Goal: Task Accomplishment & Management: Manage account settings

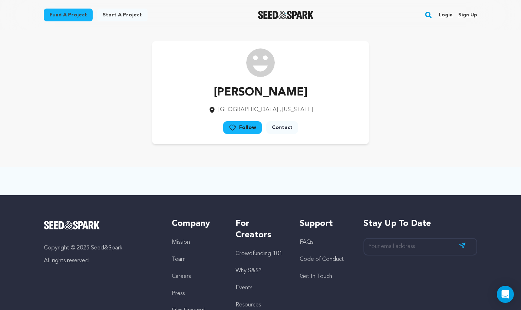
click at [447, 15] on link "Login" at bounding box center [446, 14] width 14 height 11
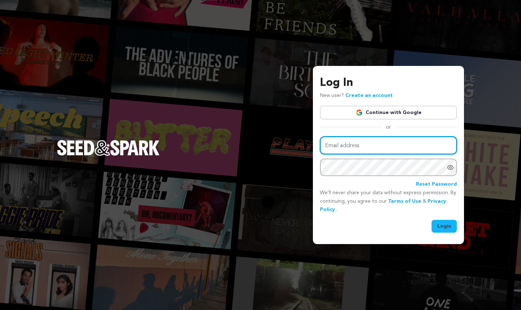
click at [374, 145] on input "Email address" at bounding box center [388, 146] width 137 height 18
type input "danielle.adaliz@gmail.com"
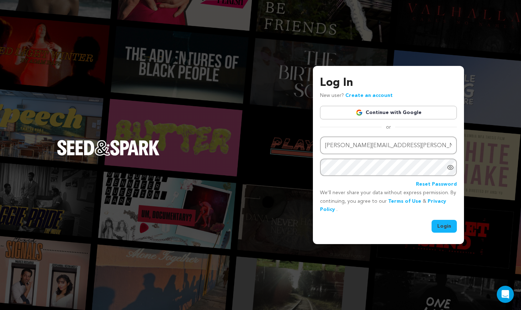
click at [398, 108] on link "Continue with Google" at bounding box center [388, 113] width 137 height 14
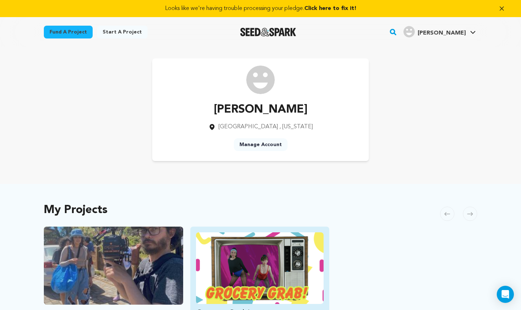
click at [285, 259] on img "Fund Grocery Grab!" at bounding box center [260, 268] width 128 height 72
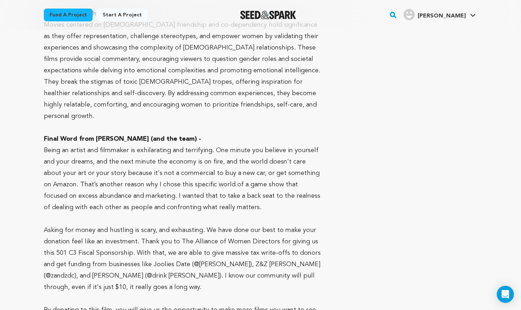
scroll to position [5298, 0]
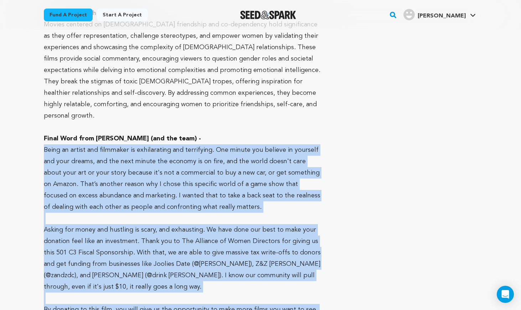
drag, startPoint x: 284, startPoint y: 265, endPoint x: 35, endPoint y: 92, distance: 302.8
copy div "Being an artist and filmmaker is exhilarating and terrifying. One minute you be…"
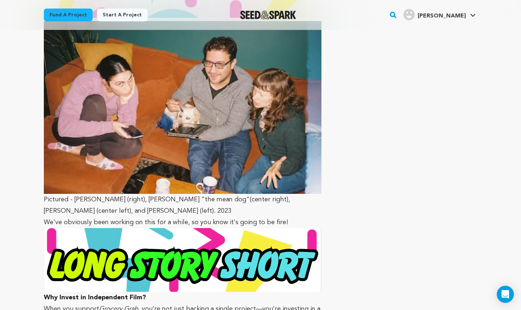
scroll to position [4883, 0]
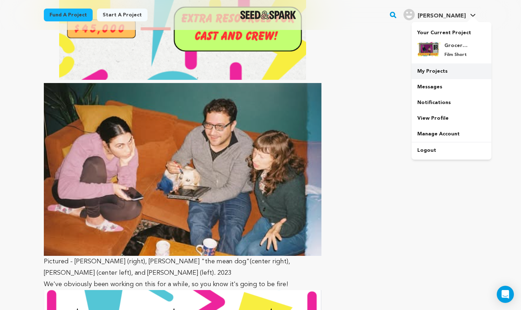
click at [437, 68] on link "My Projects" at bounding box center [452, 71] width 80 height 16
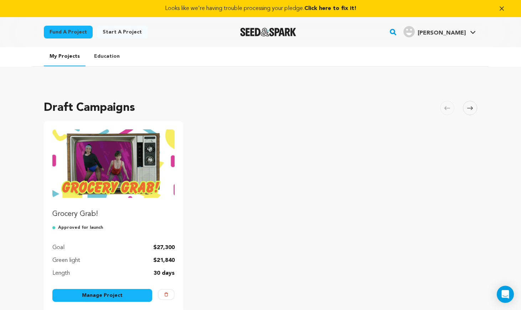
click at [122, 295] on link "Manage Project" at bounding box center [102, 295] width 100 height 13
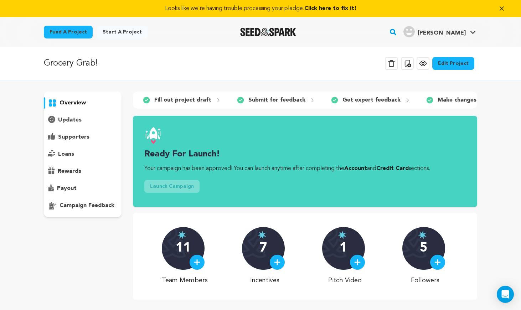
click at [456, 65] on link "Edit Project" at bounding box center [454, 63] width 42 height 13
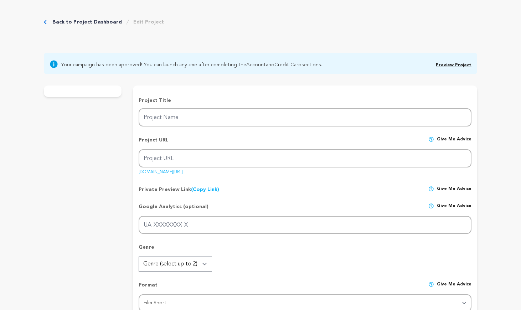
type input "Grocery Grab!"
type input "grocery-grab"
type input "In [DATE], two codependent best friends fall apart on live TV, exposing the hig…"
type textarea "Two lifelong best friends enter a chaotic grocery game show, where the only thi…"
type textarea "Grocery Grab! is a personal and comedic take on platonic intimacy and co-depend…"
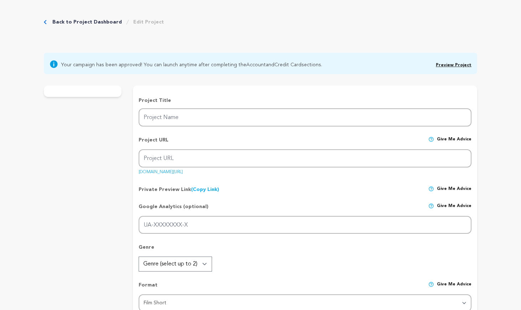
type textarea "Fiscal Sponsor : Alliance of women directors 501 C 3"
radio input "true"
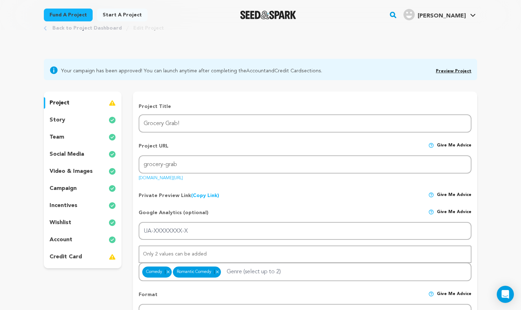
scroll to position [43, 0]
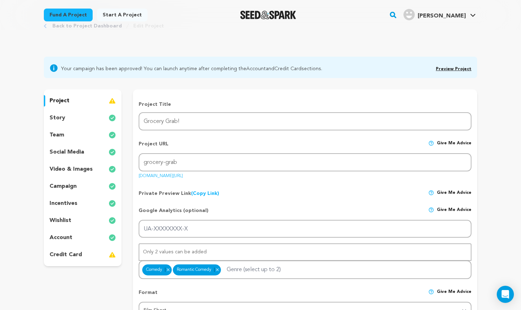
click at [63, 206] on p "incentives" at bounding box center [64, 203] width 28 height 9
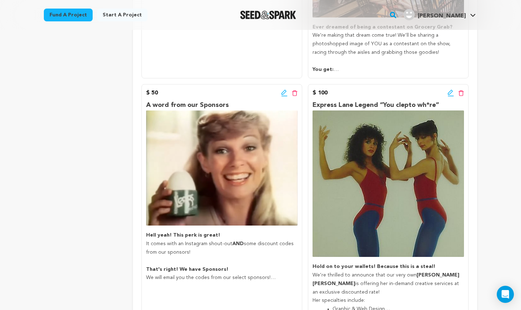
scroll to position [375, 0]
click at [450, 93] on icon at bounding box center [451, 92] width 6 height 7
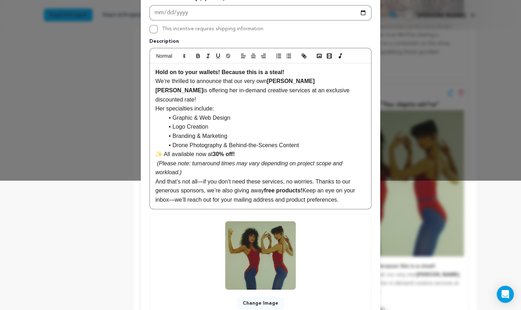
scroll to position [137, 0]
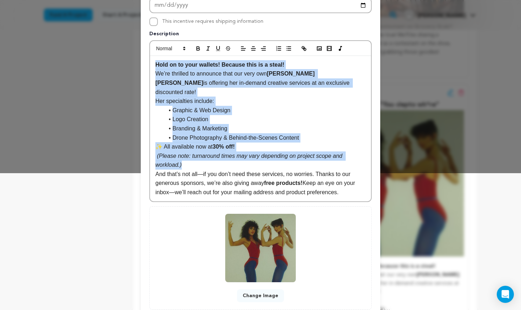
drag, startPoint x: 187, startPoint y: 156, endPoint x: 148, endPoint y: 63, distance: 100.5
click at [148, 63] on div "Pledge Level (USD) 100 Title Express Lane Legend “You clepto wh*re” # Available…" at bounding box center [261, 103] width 240 height 429
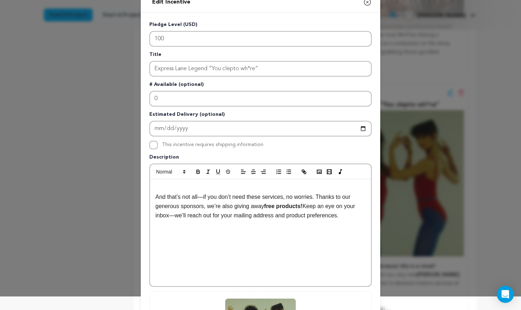
scroll to position [15, 0]
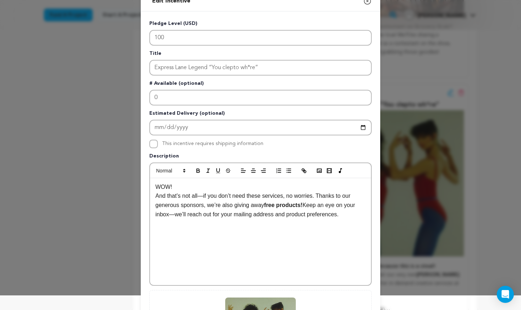
drag, startPoint x: 175, startPoint y: 186, endPoint x: 152, endPoint y: 185, distance: 23.2
click at [152, 185] on div "WOW! And that’s not all—if you don’t need these services, no worries. Thanks to…" at bounding box center [260, 231] width 221 height 107
click at [199, 168] on icon "button" at bounding box center [198, 171] width 6 height 6
click at [181, 187] on p "WOW!" at bounding box center [260, 187] width 210 height 9
click at [280, 189] on p "WOW! You Love us! You really love us!!!" at bounding box center [260, 187] width 210 height 9
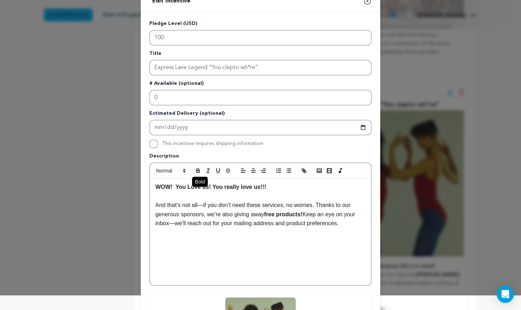
click at [199, 171] on icon "button" at bounding box center [198, 172] width 3 height 2
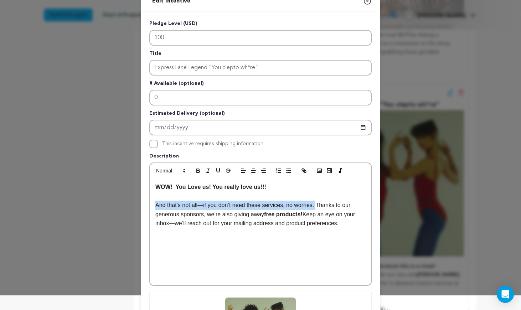
drag, startPoint x: 319, startPoint y: 208, endPoint x: 154, endPoint y: 204, distance: 165.5
click at [154, 204] on div "WOW! You Love us! You really love us!!! ﻿ And that’s not all—if you don’t need …" at bounding box center [260, 231] width 221 height 107
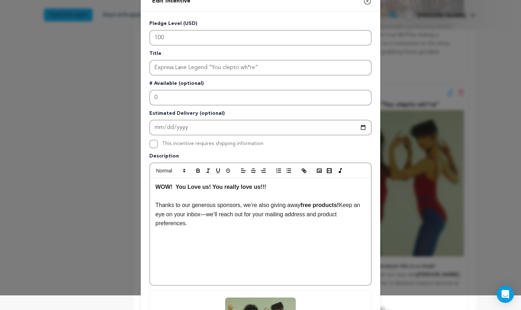
click at [196, 194] on p at bounding box center [260, 195] width 210 height 9
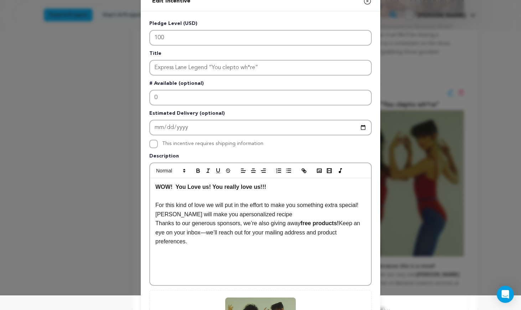
click at [207, 215] on p "For this kind of love we will put in the effort to make you something extra spe…" at bounding box center [260, 210] width 210 height 18
click at [265, 215] on p "For this kind of love we will put in the effort to make you something extra spe…" at bounding box center [260, 210] width 210 height 18
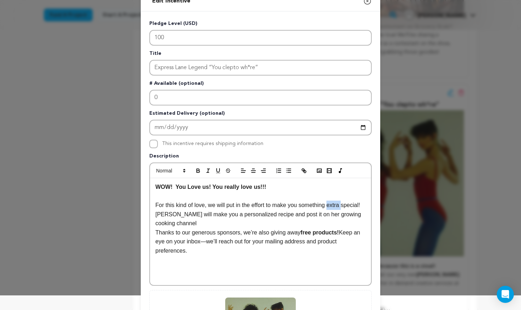
drag, startPoint x: 345, startPoint y: 205, endPoint x: 331, endPoint y: 205, distance: 14.3
click at [331, 205] on p "For this kind of love, we will put in the effort to make you something extra sp…" at bounding box center [260, 214] width 210 height 27
click at [178, 215] on p "For this kind of love, we will put in the effort to make you something EXTRA sp…" at bounding box center [260, 214] width 210 height 27
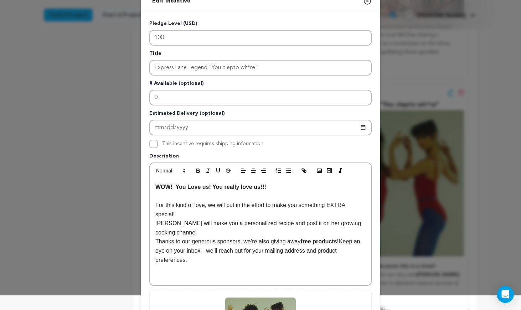
click at [179, 232] on p "Dani will make you a personalized recipe and post it on her growing cooking cha…" at bounding box center [260, 228] width 210 height 18
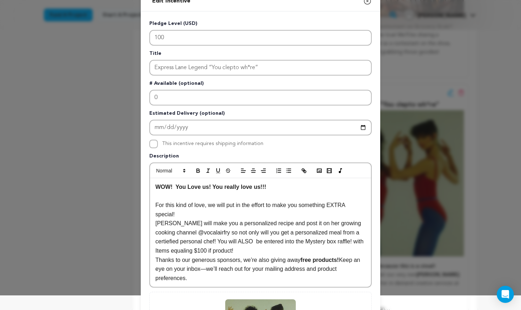
click at [225, 251] on p "Dani will make you a personalized recipe and post it on her growing cooking cha…" at bounding box center [260, 237] width 210 height 36
click at [258, 250] on p "Dani will make you a personalized recipe and post it on her growing cooking cha…" at bounding box center [260, 237] width 210 height 36
drag, startPoint x: 192, startPoint y: 288, endPoint x: 155, endPoint y: 272, distance: 40.9
click at [155, 272] on div "WOW! You Love us! You really love us!!! For this kind of love, we will put in t…" at bounding box center [260, 232] width 221 height 109
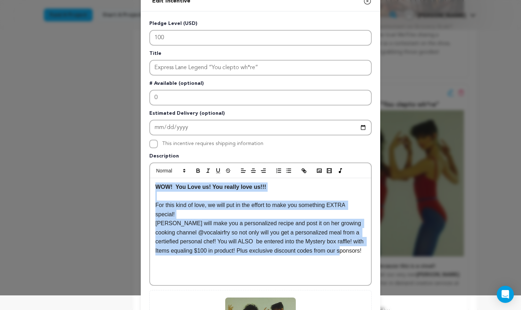
drag, startPoint x: 187, startPoint y: 261, endPoint x: 157, endPoint y: 181, distance: 85.4
click at [157, 181] on div "WOW! You Love us! You really love us!!! For this kind of love, we will put in t…" at bounding box center [260, 231] width 221 height 107
copy div "WOW! You Love us! You really love us!!! For this kind of love, we will put in t…"
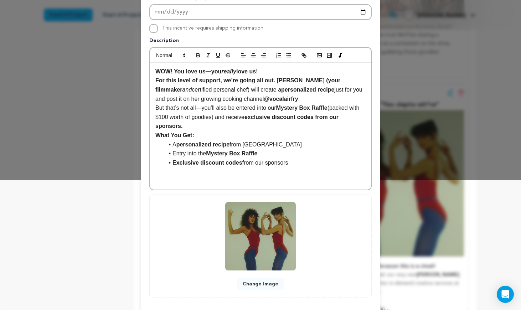
scroll to position [165, 0]
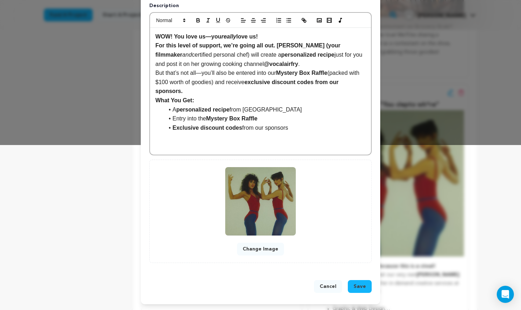
click at [363, 286] on span "Save" at bounding box center [360, 286] width 12 height 7
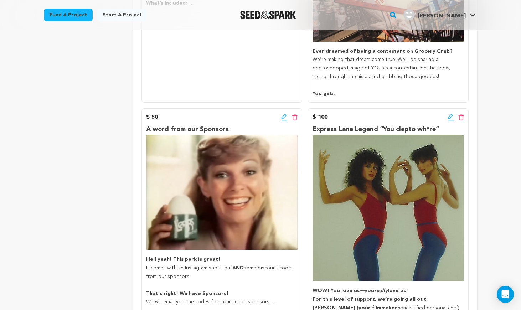
scroll to position [346, 0]
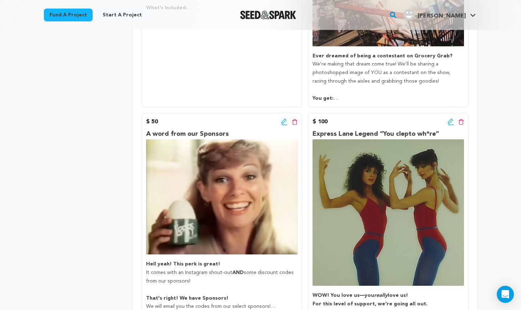
click at [450, 122] on icon at bounding box center [450, 121] width 5 height 5
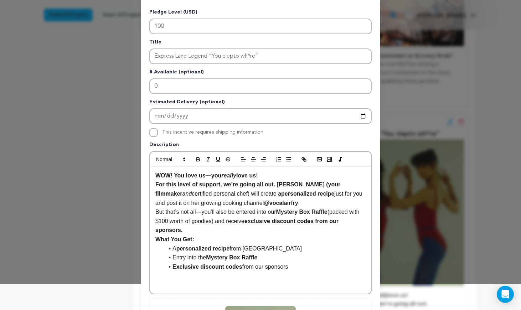
scroll to position [31, 0]
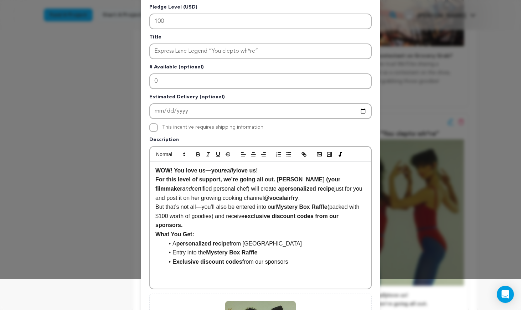
click at [295, 260] on li "Exclusive discount codes from our sponsors" at bounding box center [265, 261] width 202 height 9
drag, startPoint x: 229, startPoint y: 279, endPoint x: 202, endPoint y: 279, distance: 27.5
click at [202, 279] on p "So good its a real STEAL!!!!" at bounding box center [260, 280] width 210 height 9
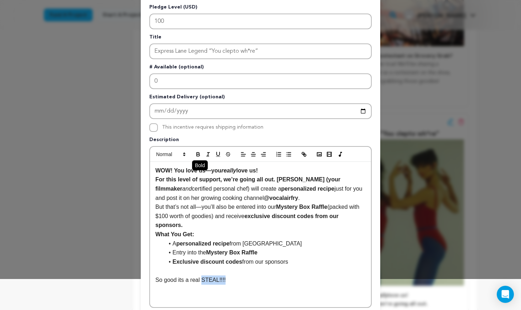
click at [200, 154] on icon "button" at bounding box center [198, 154] width 6 height 6
click at [305, 293] on p at bounding box center [260, 289] width 210 height 9
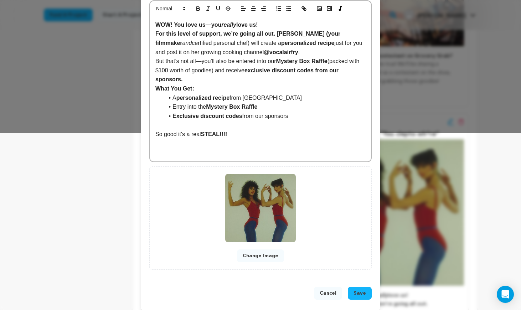
scroll to position [184, 0]
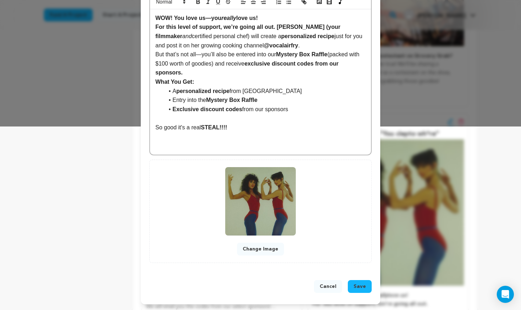
click at [359, 284] on span "Save" at bounding box center [360, 286] width 12 height 7
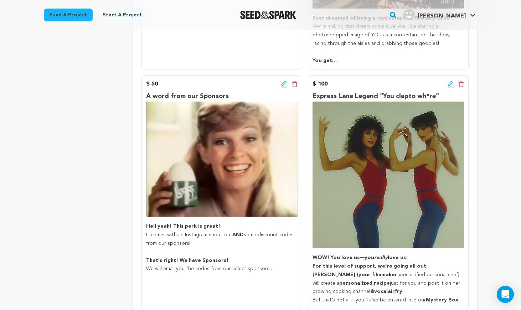
scroll to position [375, 0]
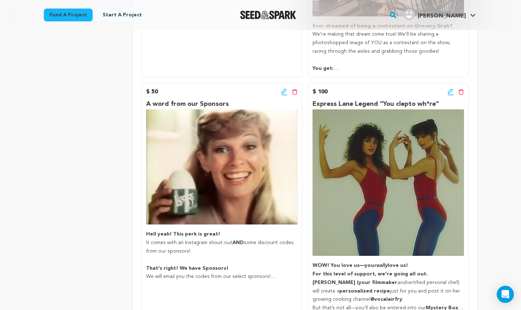
click at [450, 91] on icon at bounding box center [451, 91] width 6 height 7
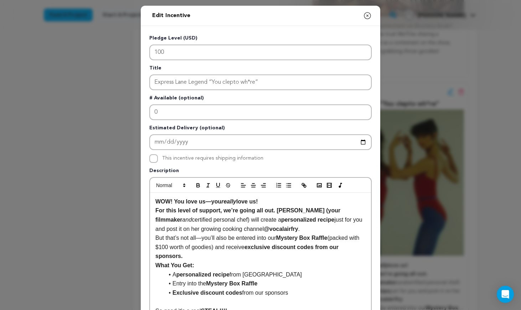
click at [210, 202] on strong "WOW! You love us—you really love us!" at bounding box center [206, 202] width 102 height 6
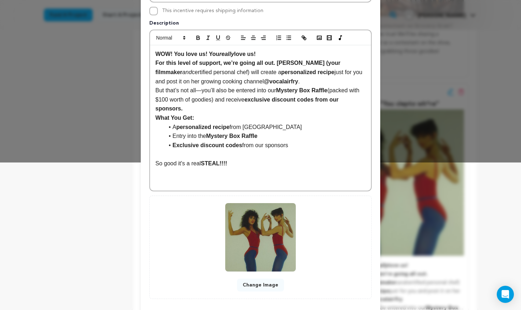
scroll to position [184, 0]
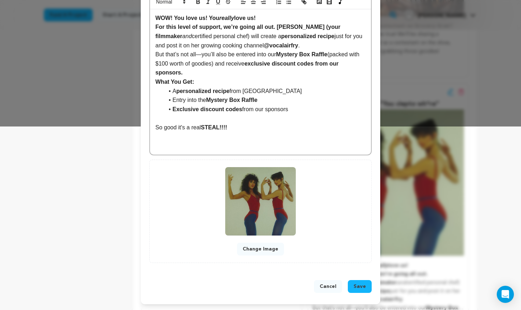
click at [366, 287] on span "Save" at bounding box center [360, 286] width 12 height 7
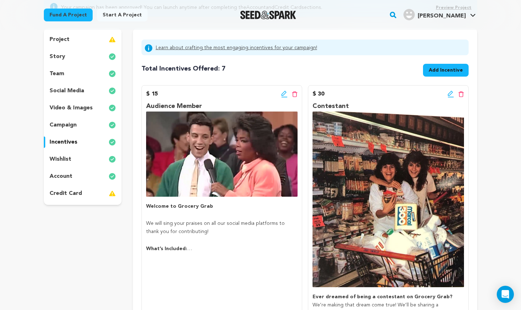
scroll to position [99, 0]
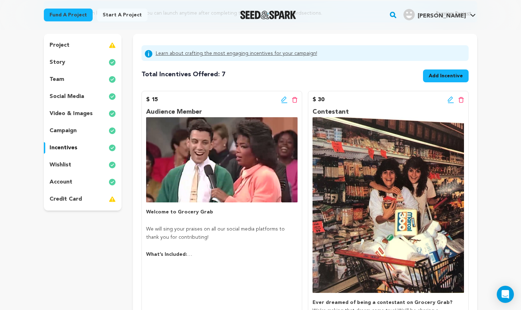
click at [285, 97] on icon at bounding box center [283, 99] width 5 height 5
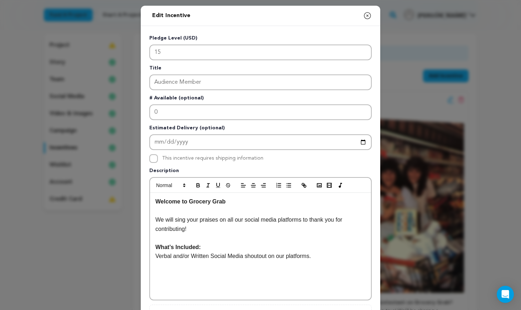
click at [324, 257] on p "Verbal and/or Written Social Media shoutout on our platforms." at bounding box center [260, 256] width 210 height 9
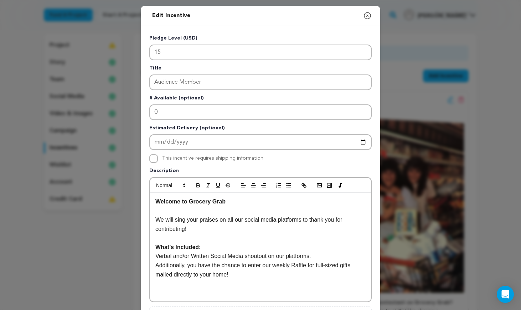
drag, startPoint x: 241, startPoint y: 276, endPoint x: 154, endPoint y: 266, distance: 86.8
click at [154, 266] on div "Welcome to Grocery Grab We will sing your praises on all our social media platf…" at bounding box center [260, 247] width 221 height 109
copy p "Additionally, you have the chance to enter our weekly Raffle for full-sized gif…"
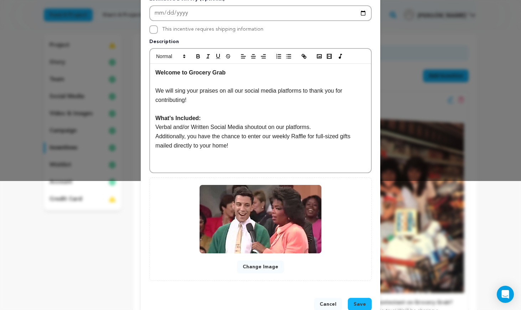
scroll to position [147, 0]
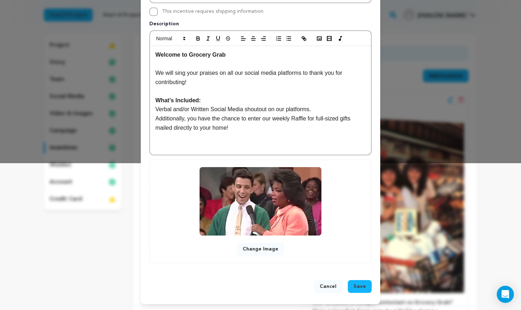
click at [363, 281] on button "Save" at bounding box center [360, 286] width 24 height 13
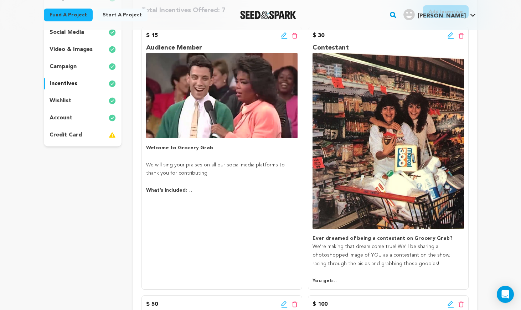
scroll to position [155, 0]
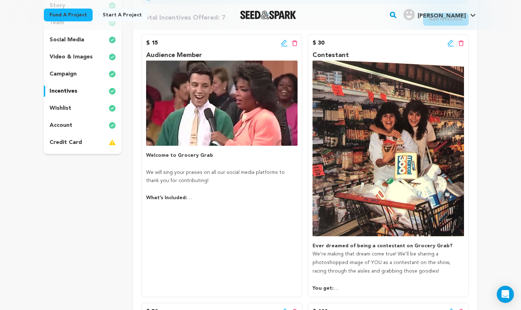
click at [451, 43] on icon at bounding box center [450, 42] width 5 height 5
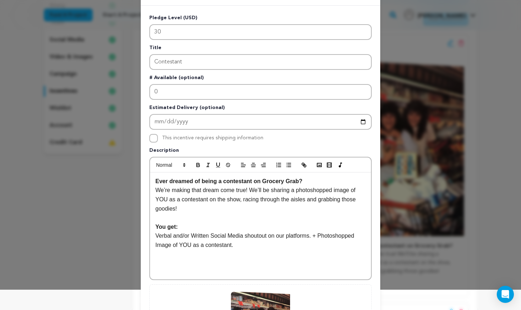
scroll to position [21, 0]
click at [241, 245] on p "Verbal and/or Written Social Media shoutout on our platforms. + Photoshopped Im…" at bounding box center [260, 240] width 210 height 18
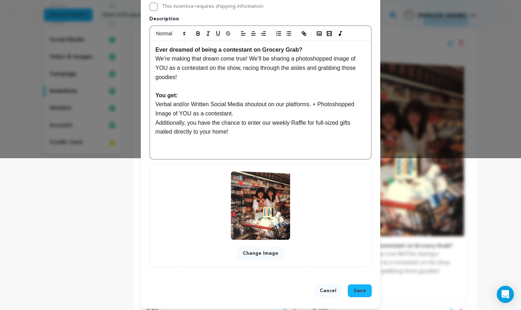
scroll to position [156, 0]
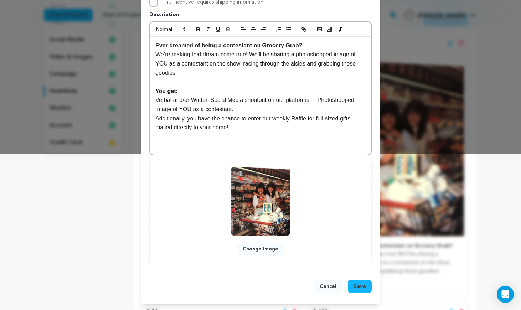
click at [363, 286] on span "Save" at bounding box center [360, 286] width 12 height 7
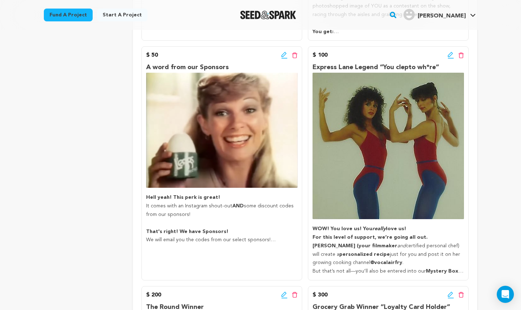
scroll to position [408, 0]
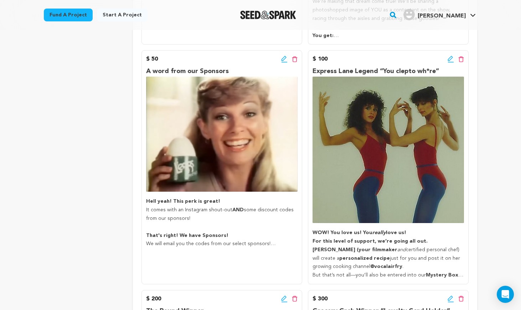
click at [283, 56] on icon at bounding box center [284, 59] width 6 height 7
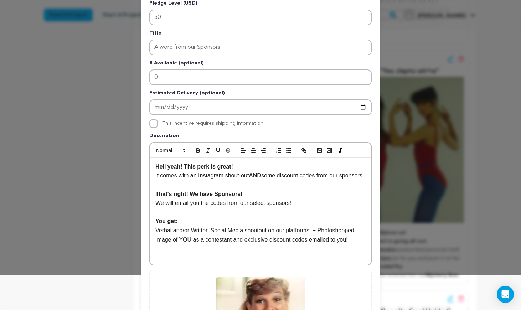
scroll to position [35, 0]
click at [358, 244] on p "Verbal and/or Written Social Media shoutout on our platforms. + Photoshopped Im…" at bounding box center [260, 235] width 210 height 18
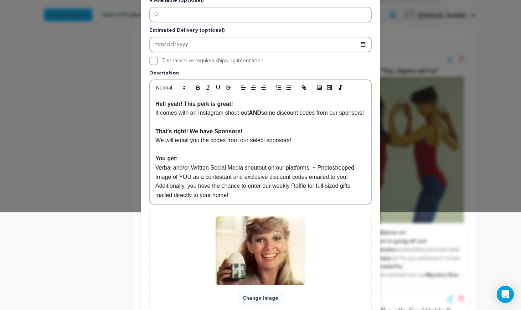
scroll to position [156, 0]
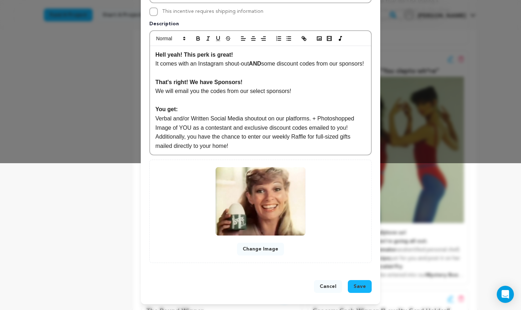
click at [366, 287] on button "Save" at bounding box center [360, 286] width 24 height 13
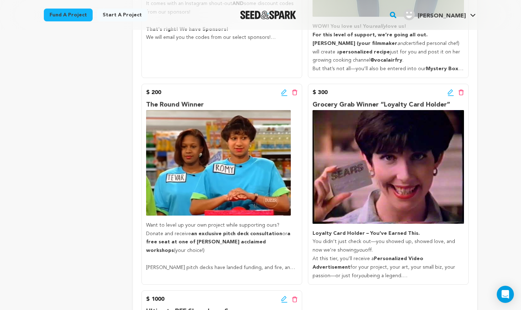
scroll to position [629, 0]
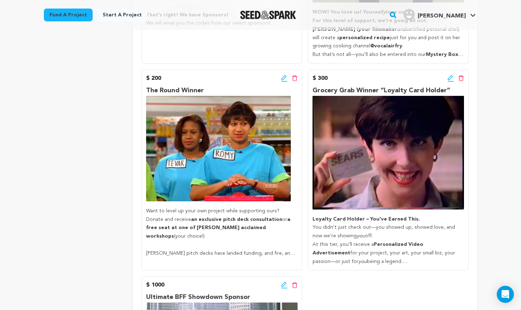
click at [452, 80] on icon at bounding box center [451, 78] width 6 height 7
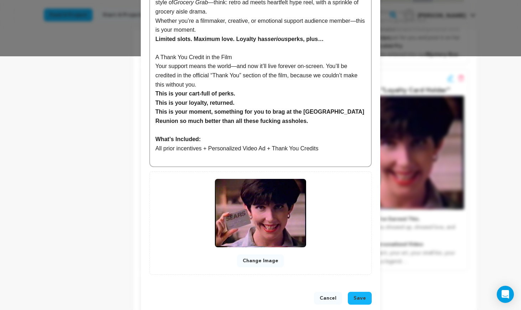
scroll to position [266, 0]
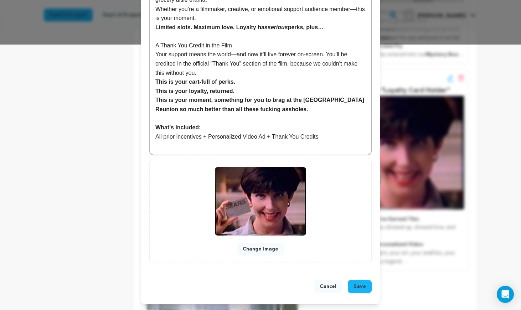
click at [358, 284] on span "Save" at bounding box center [360, 286] width 12 height 7
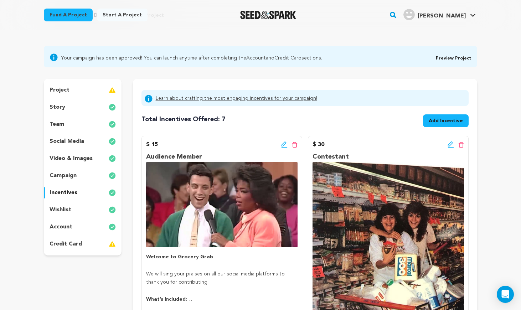
scroll to position [56, 0]
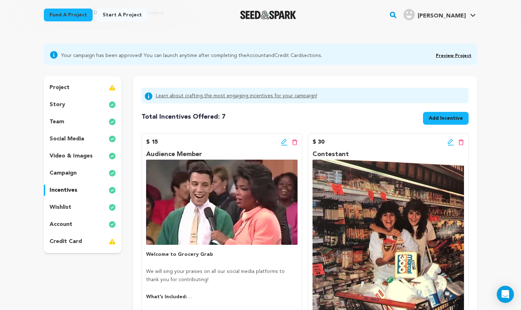
click at [97, 242] on div "credit card" at bounding box center [83, 241] width 78 height 11
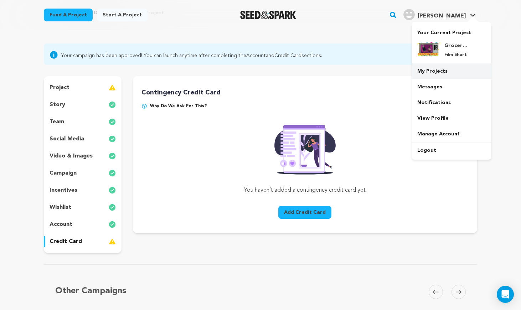
click at [444, 70] on link "My Projects" at bounding box center [452, 71] width 80 height 16
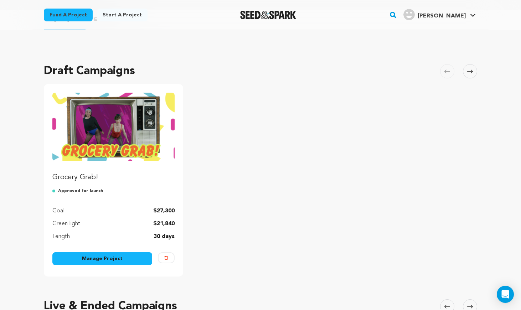
scroll to position [42, 0]
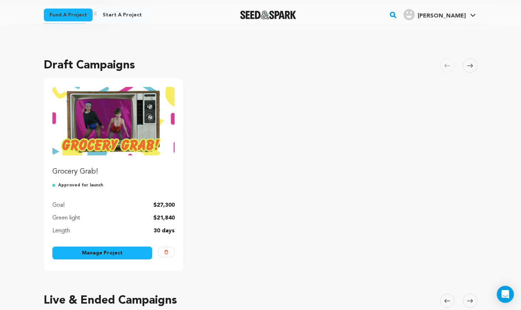
click at [119, 135] on img "Fund Grocery Grab!" at bounding box center [113, 121] width 122 height 68
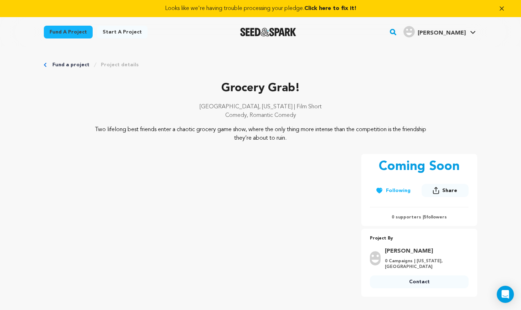
click at [456, 188] on span "Share" at bounding box center [449, 190] width 15 height 7
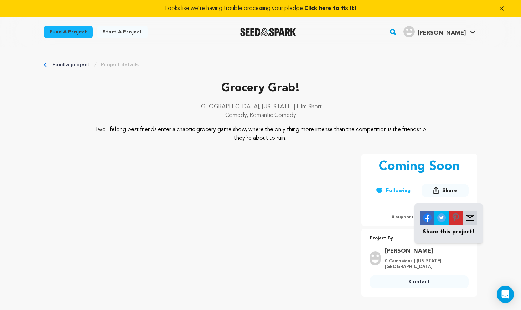
click at [461, 231] on p "Share this project!" at bounding box center [448, 232] width 57 height 9
click at [428, 218] on img at bounding box center [427, 218] width 14 height 14
